Goal: Task Accomplishment & Management: Use online tool/utility

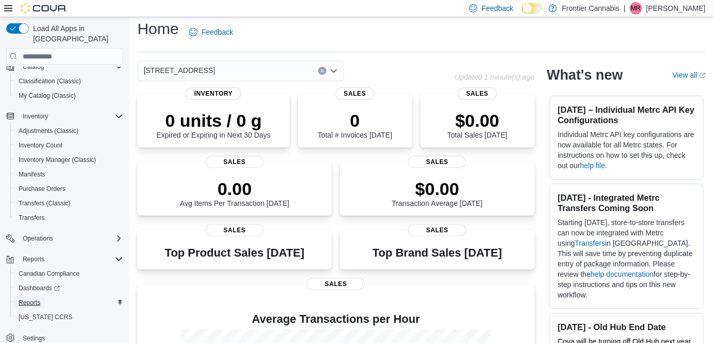
scroll to position [7, 0]
click at [28, 298] on span "Reports" at bounding box center [30, 302] width 22 height 8
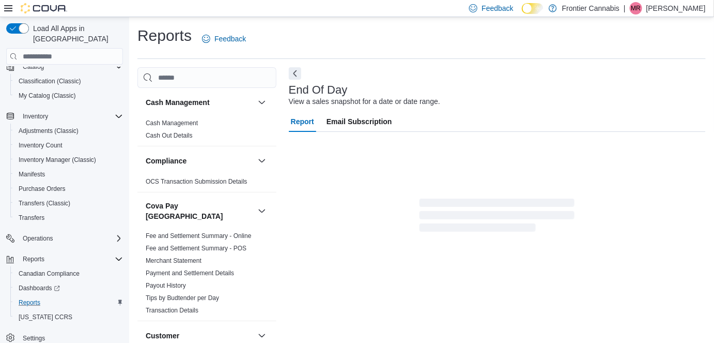
scroll to position [10, 0]
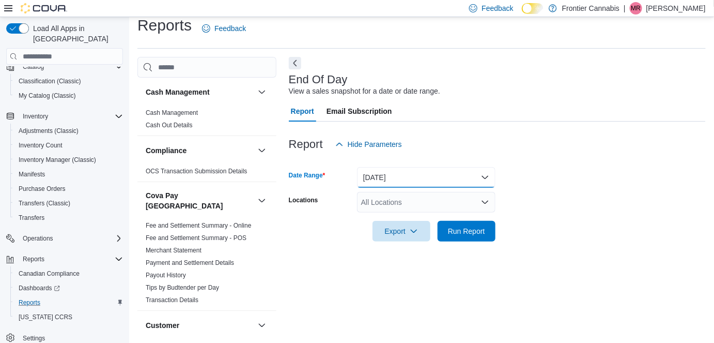
click at [378, 176] on button "[DATE]" at bounding box center [426, 177] width 138 height 21
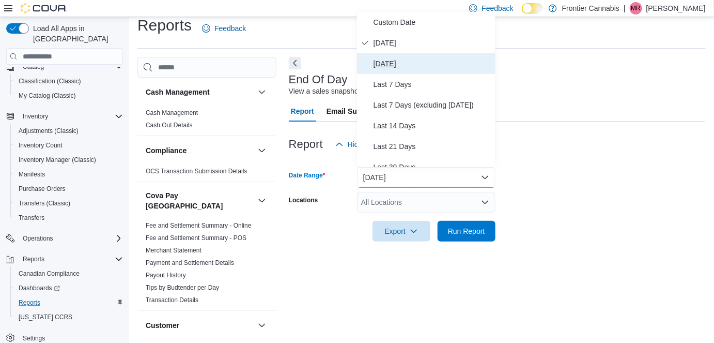
click at [385, 65] on span "[DATE]" at bounding box center [433, 63] width 118 height 12
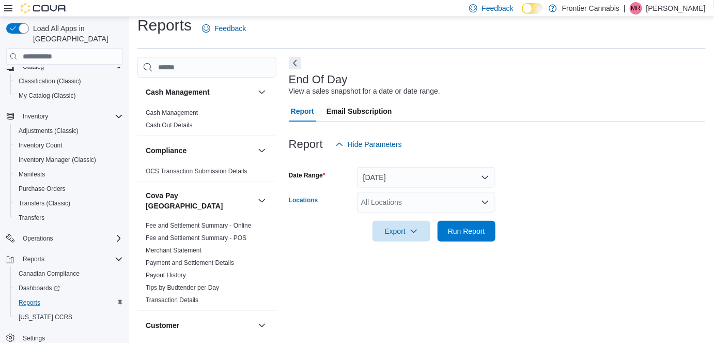
click at [379, 205] on div "All Locations" at bounding box center [426, 202] width 138 height 21
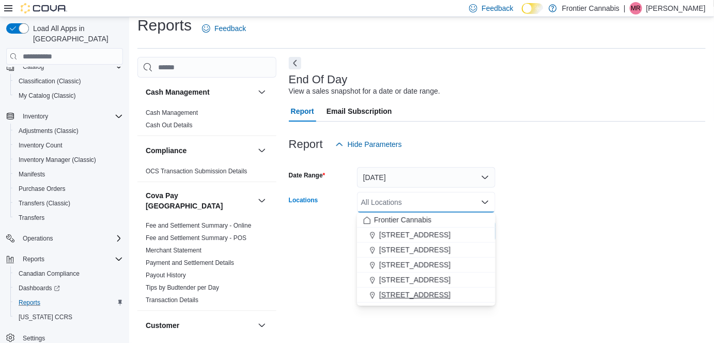
click at [397, 294] on span "[STREET_ADDRESS]" at bounding box center [414, 294] width 71 height 10
click at [535, 266] on div "End Of Day View a sales snapshot for a date or date range. Report Email Subscri…" at bounding box center [497, 195] width 417 height 277
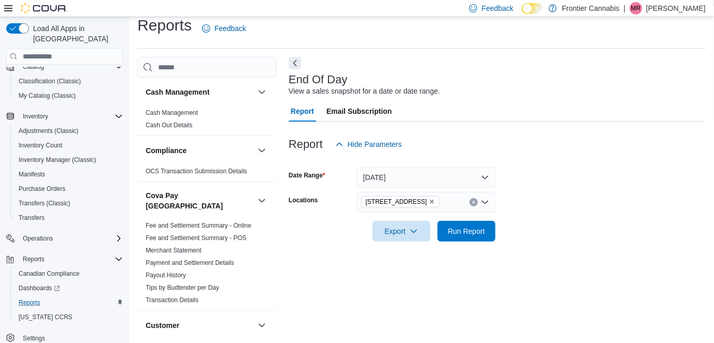
click at [457, 219] on div at bounding box center [497, 216] width 417 height 8
click at [459, 226] on span "Run Report" at bounding box center [466, 230] width 37 height 10
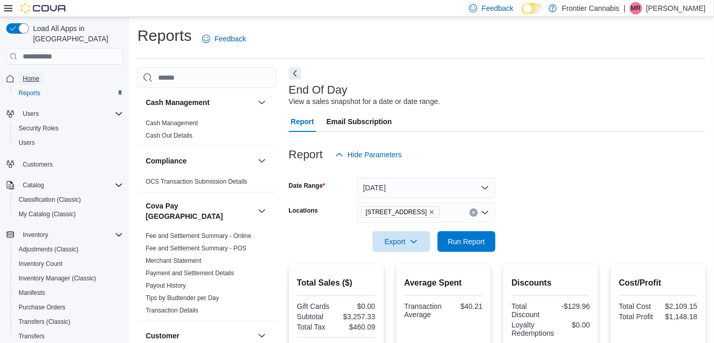
click at [34, 74] on span "Home" at bounding box center [31, 78] width 17 height 8
